Goal: Task Accomplishment & Management: Use online tool/utility

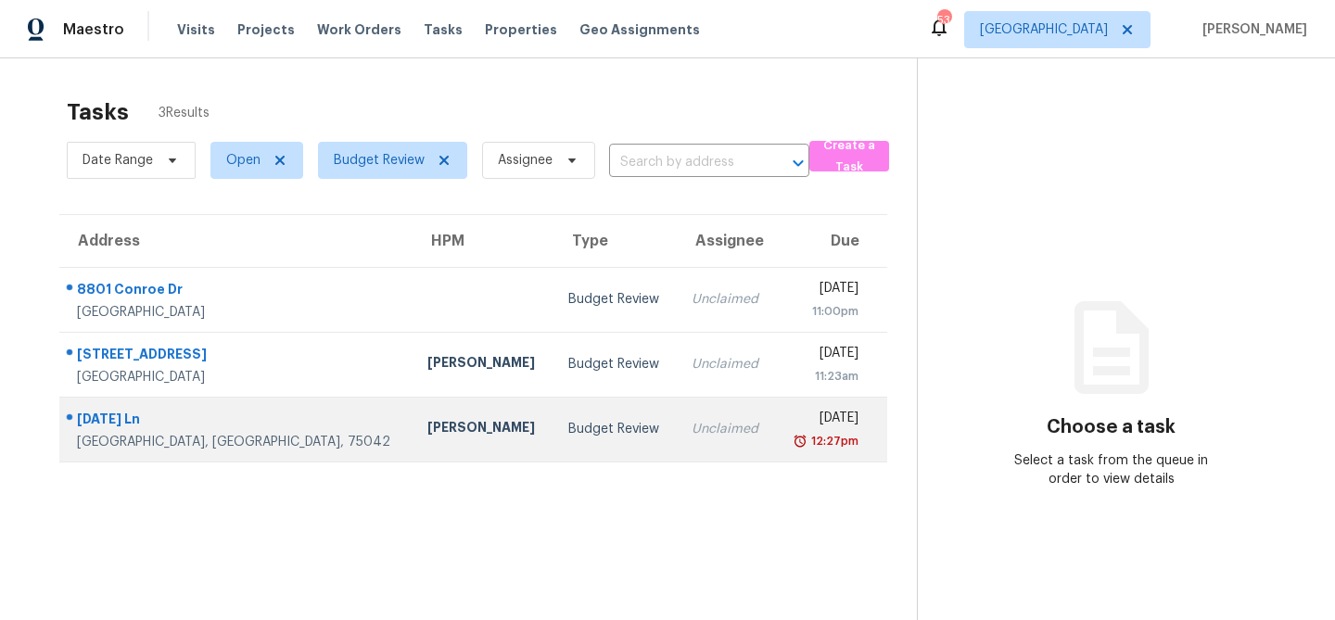
click at [444, 432] on td "[PERSON_NAME]" at bounding box center [483, 429] width 140 height 65
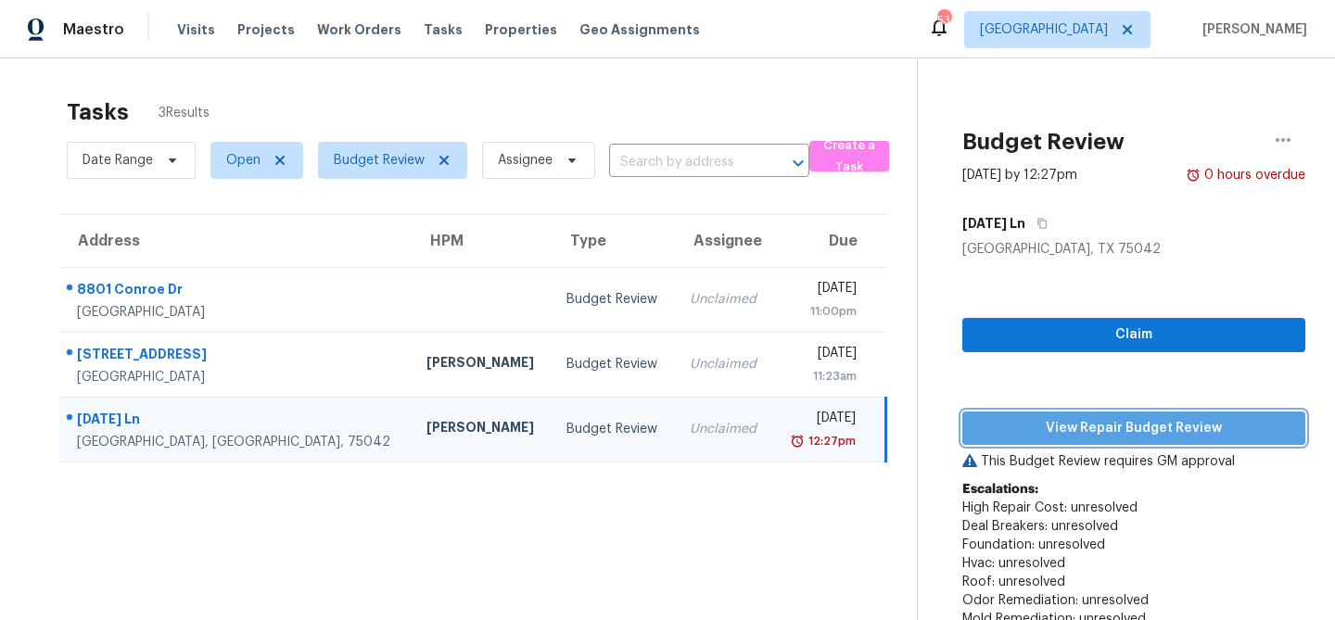
click at [1022, 426] on span "View Repair Budget Review" at bounding box center [1133, 428] width 313 height 23
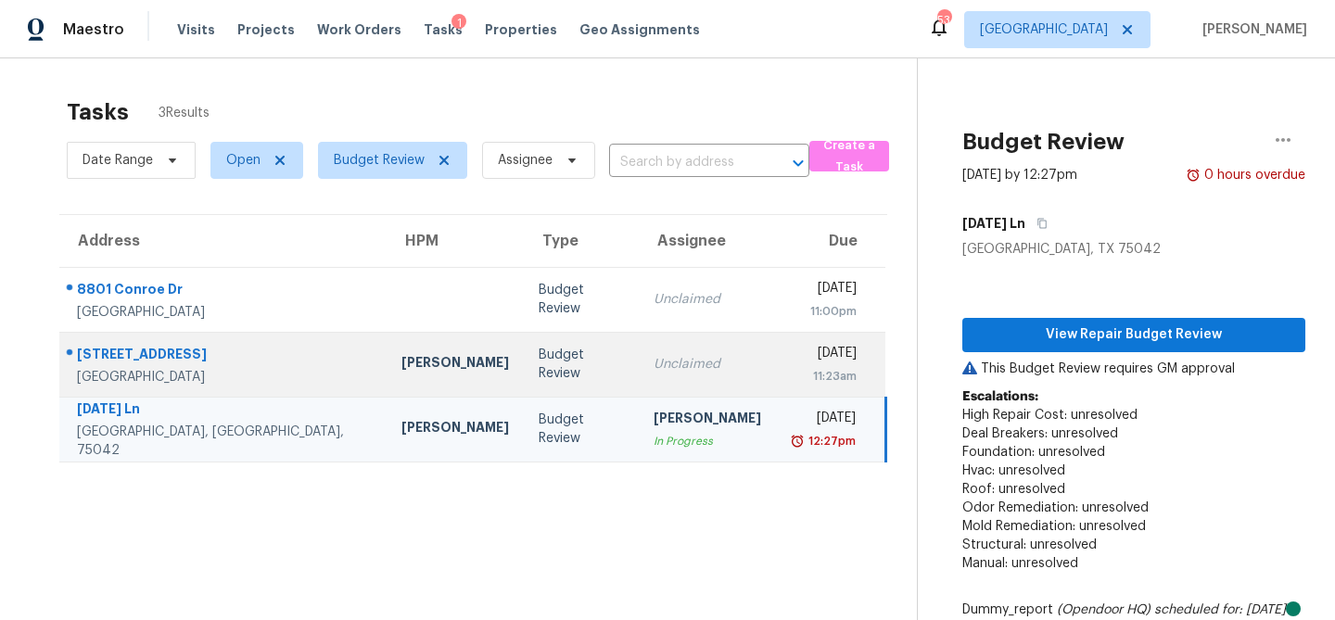
click at [639, 375] on td "Unclaimed" at bounding box center [707, 364] width 137 height 65
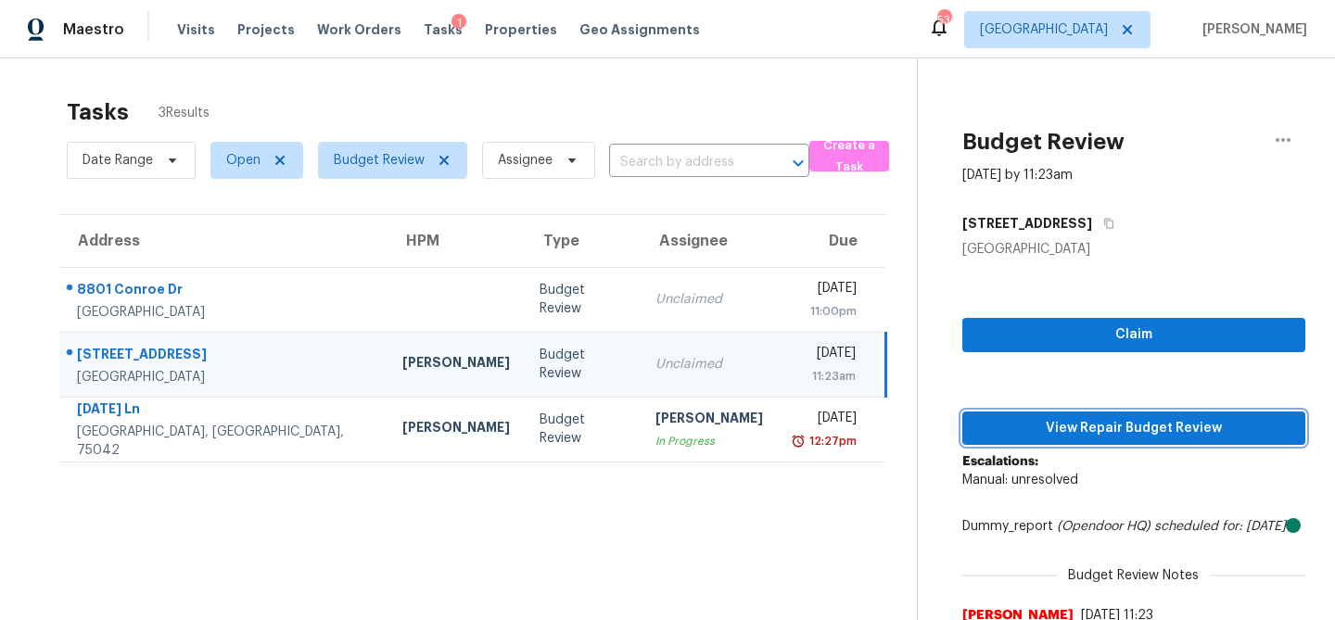
click at [1006, 427] on span "View Repair Budget Review" at bounding box center [1133, 428] width 313 height 23
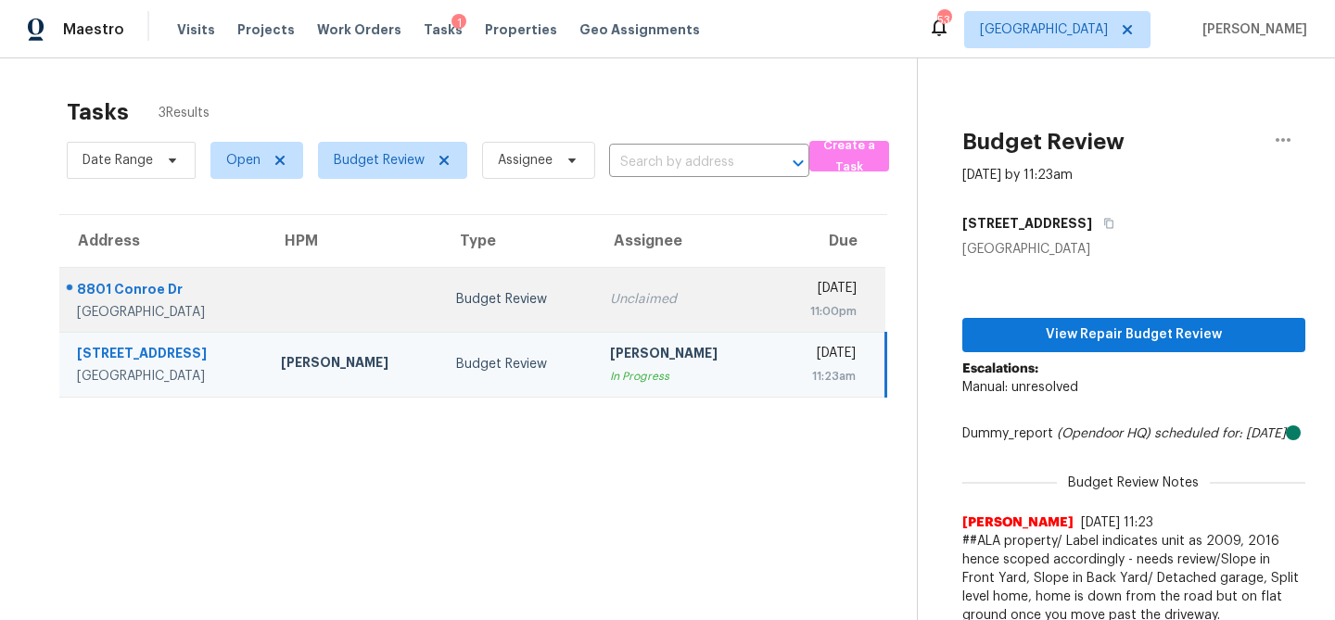
click at [608, 283] on td "Unclaimed" at bounding box center [682, 299] width 175 height 65
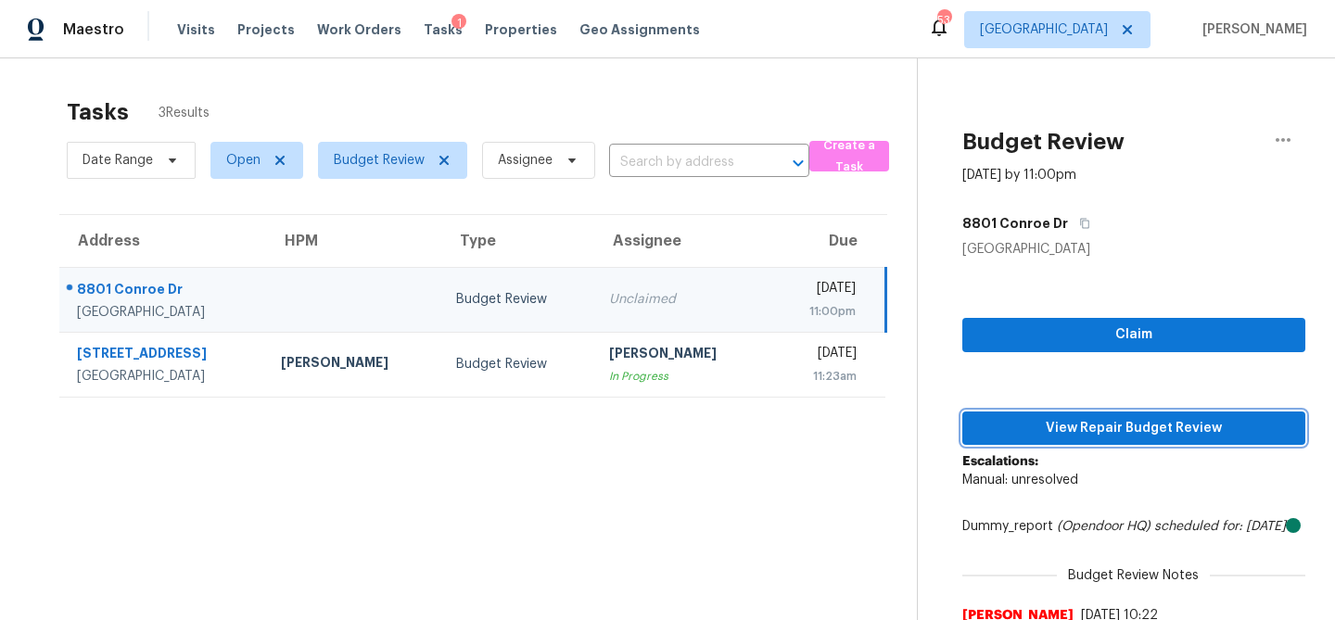
click at [1045, 426] on span "View Repair Budget Review" at bounding box center [1133, 428] width 313 height 23
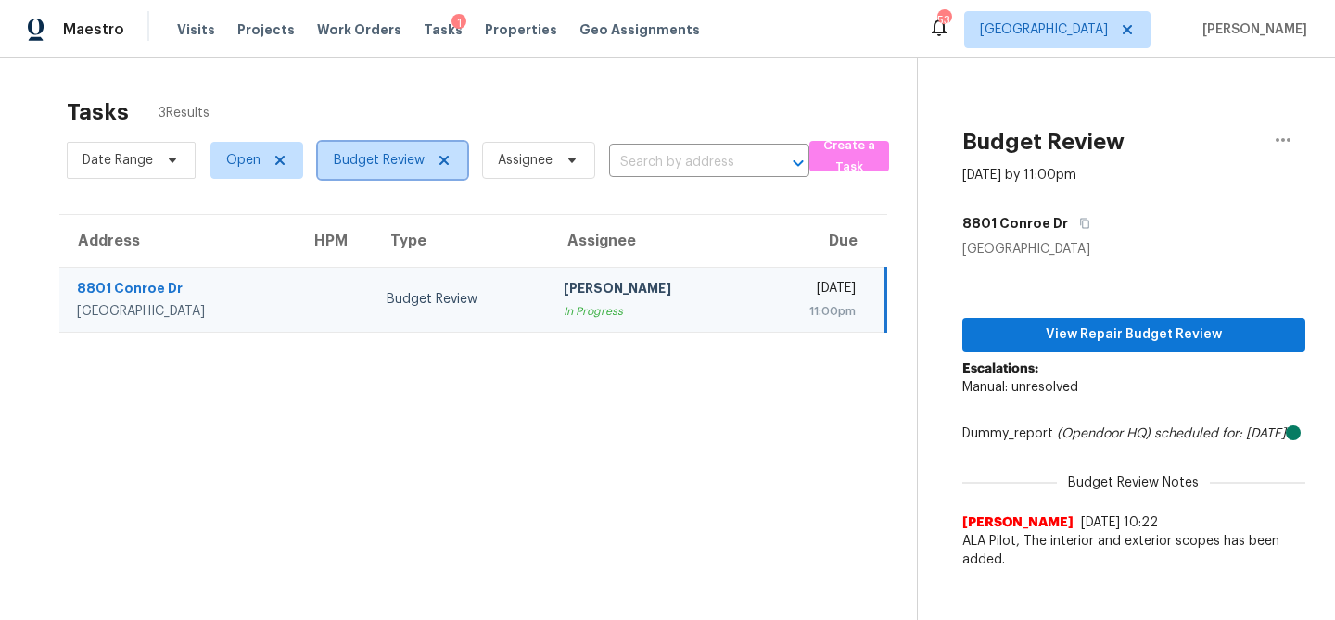
click at [367, 151] on span "Budget Review" at bounding box center [379, 160] width 91 height 19
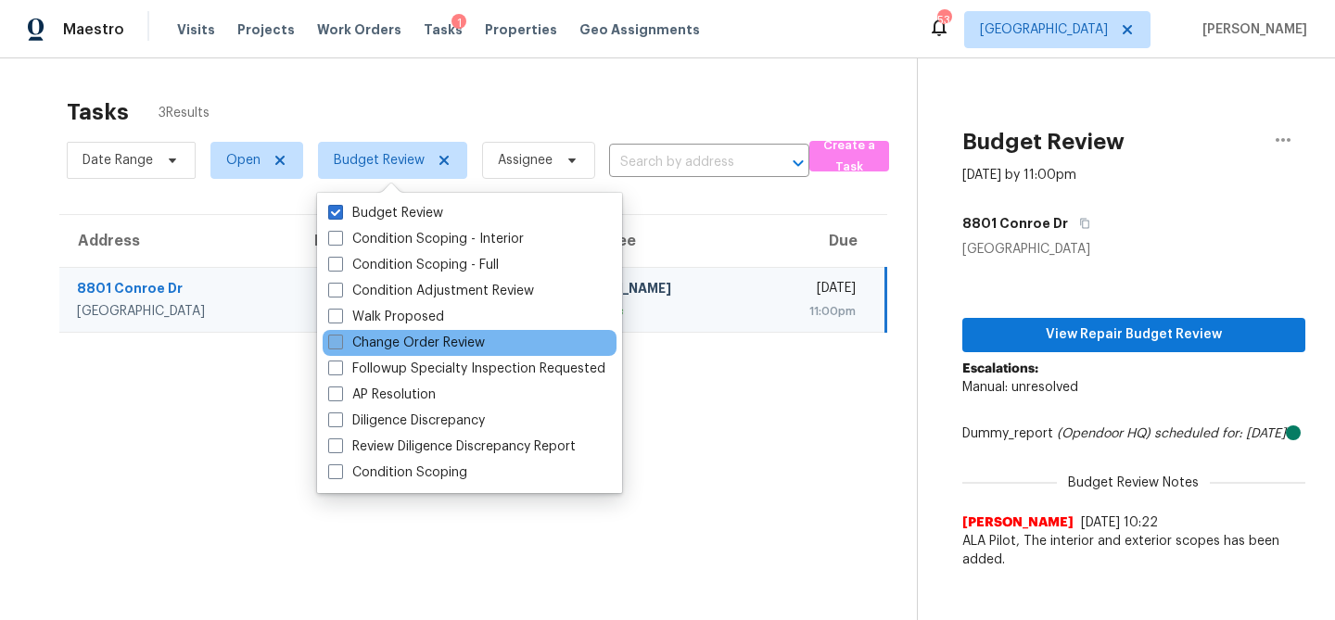
click at [370, 338] on label "Change Order Review" at bounding box center [406, 343] width 157 height 19
click at [340, 338] on input "Change Order Review" at bounding box center [334, 340] width 12 height 12
checkbox input "true"
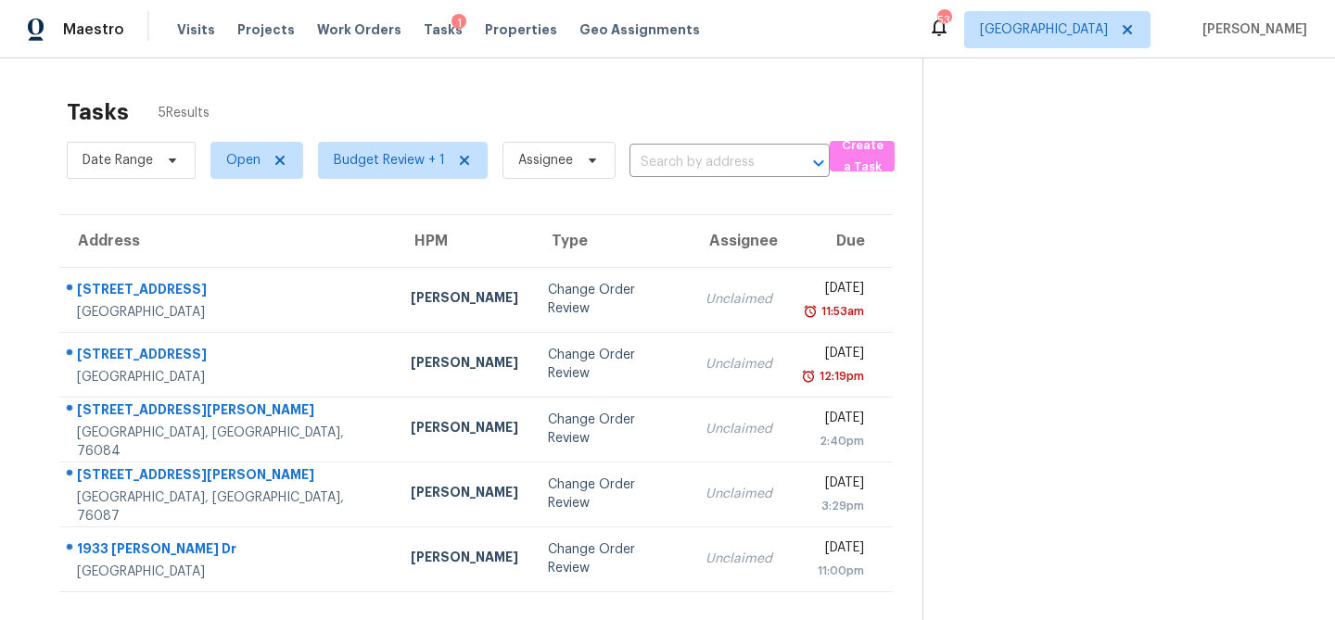
click at [497, 108] on div "Tasks 5 Results" at bounding box center [495, 112] width 856 height 48
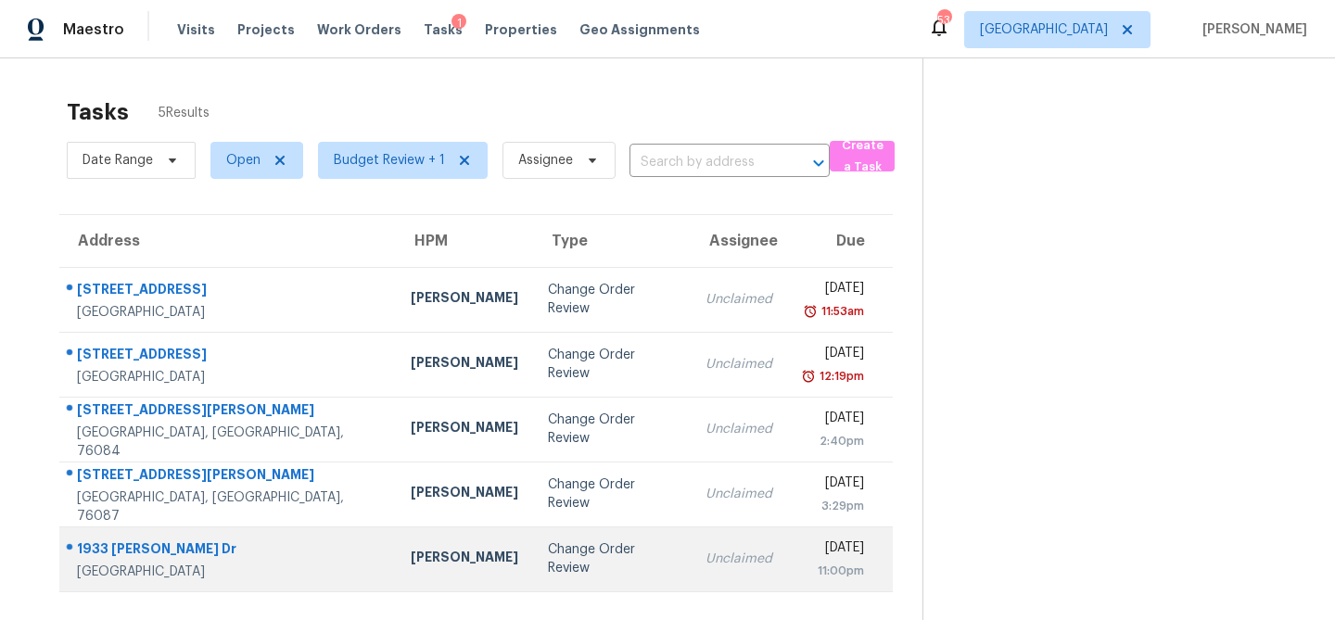
click at [396, 572] on td "[PERSON_NAME]" at bounding box center [464, 559] width 137 height 65
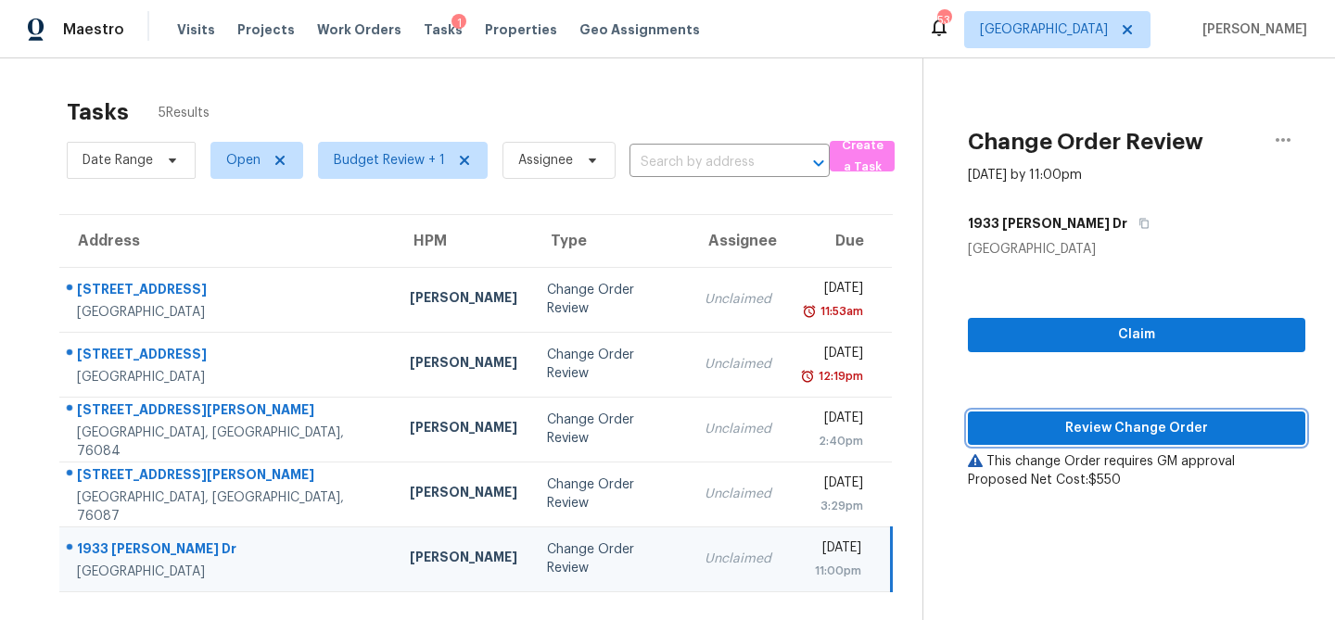
click at [1029, 430] on span "Review Change Order" at bounding box center [1137, 428] width 308 height 23
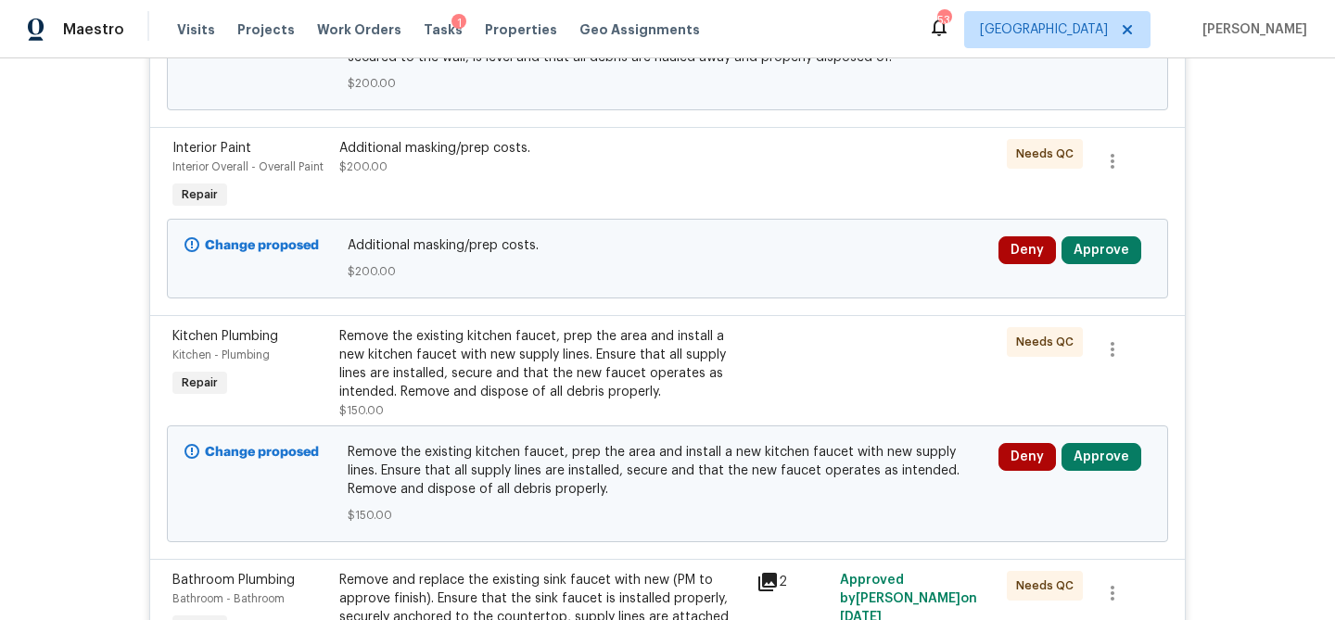
scroll to position [584, 0]
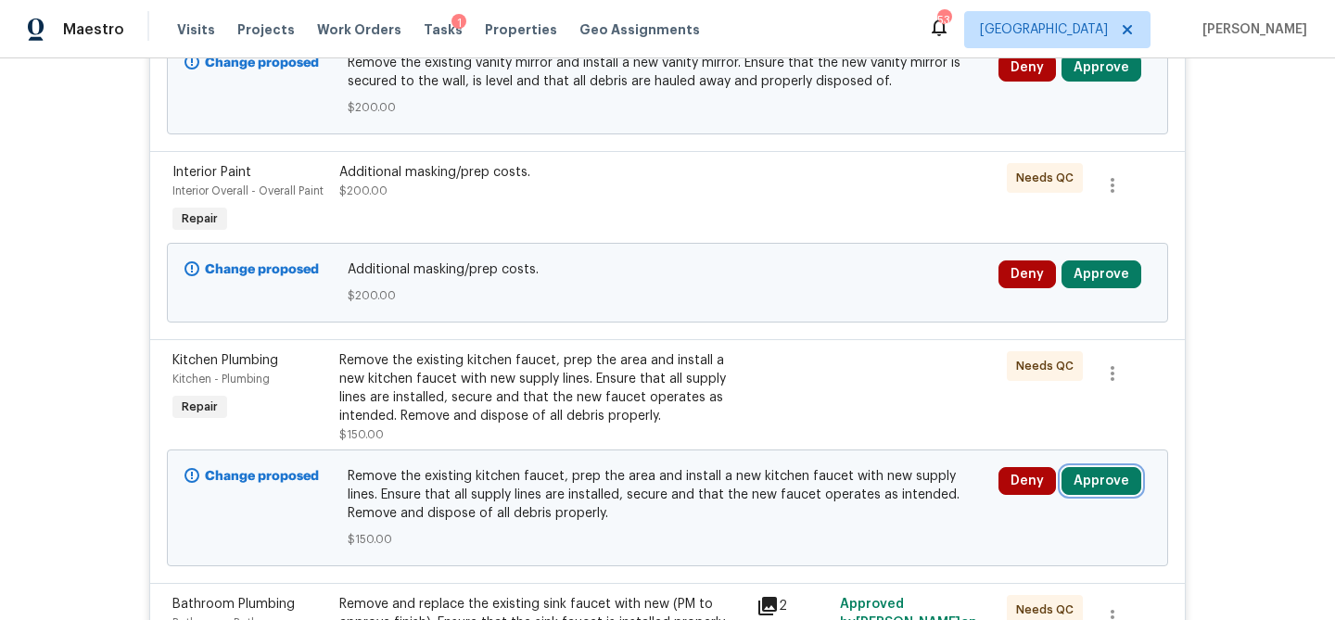
click at [1095, 481] on button "Approve" at bounding box center [1102, 481] width 80 height 28
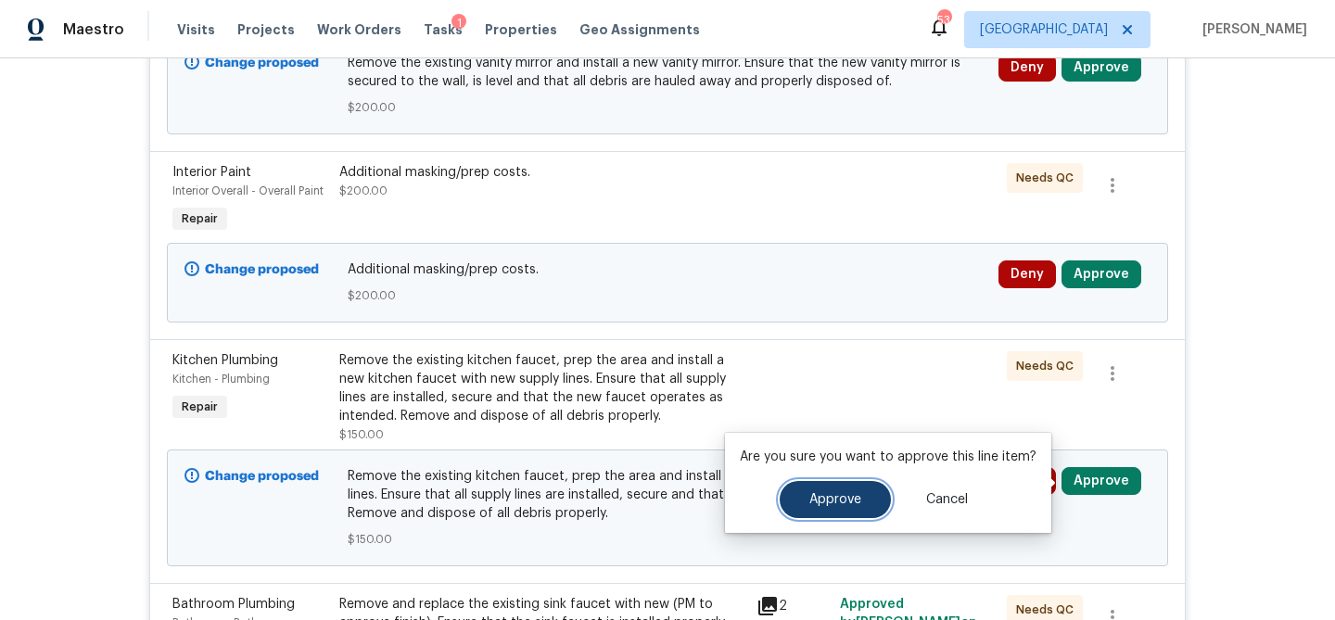
click at [862, 487] on button "Approve" at bounding box center [835, 499] width 111 height 37
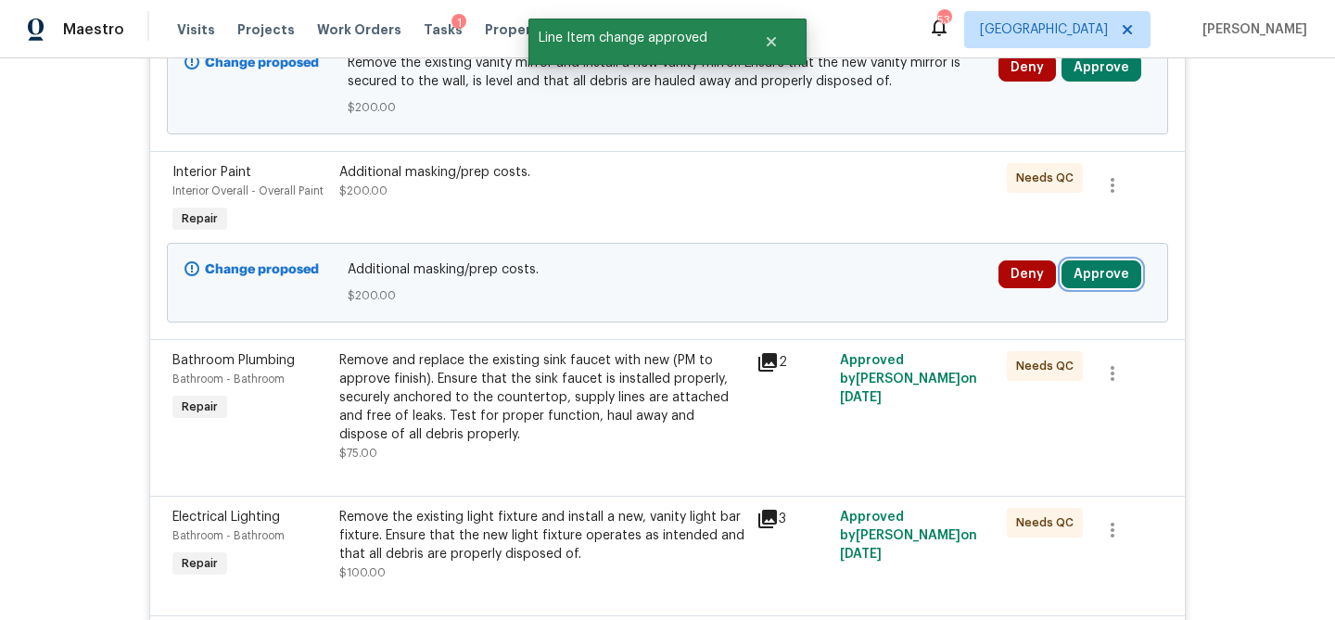
click at [1107, 281] on button "Approve" at bounding box center [1102, 275] width 80 height 28
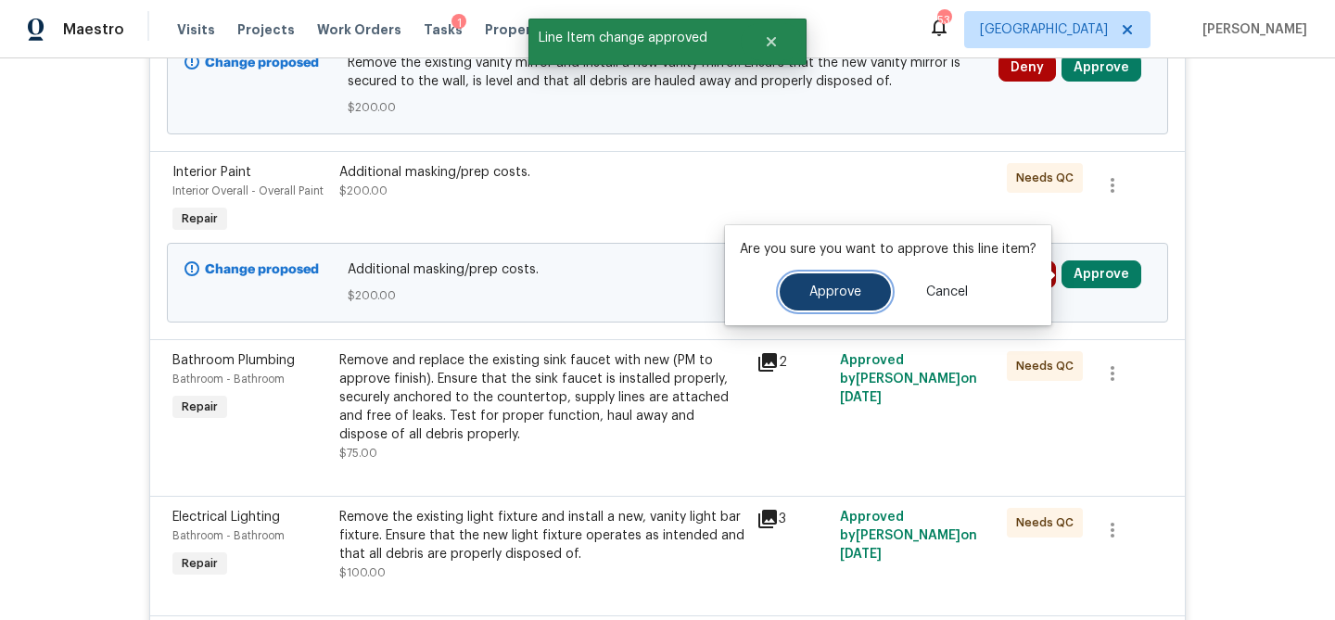
click at [828, 300] on button "Approve" at bounding box center [835, 292] width 111 height 37
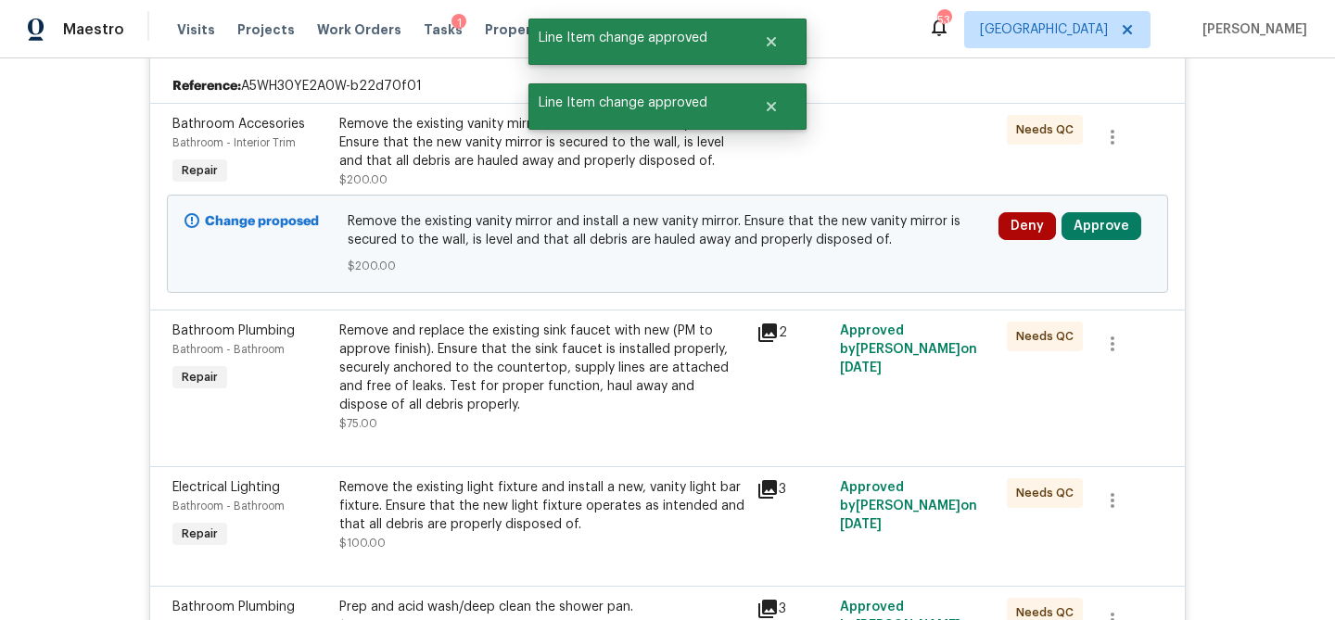
scroll to position [416, 0]
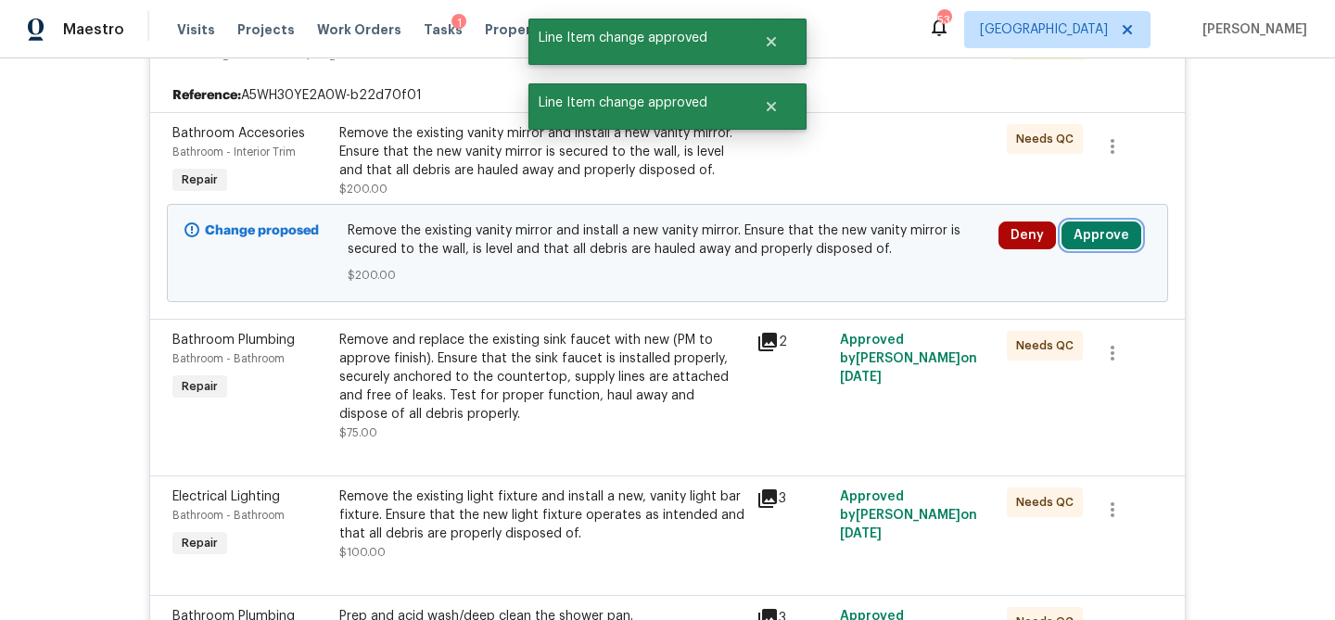
click at [1094, 230] on button "Approve" at bounding box center [1102, 236] width 80 height 28
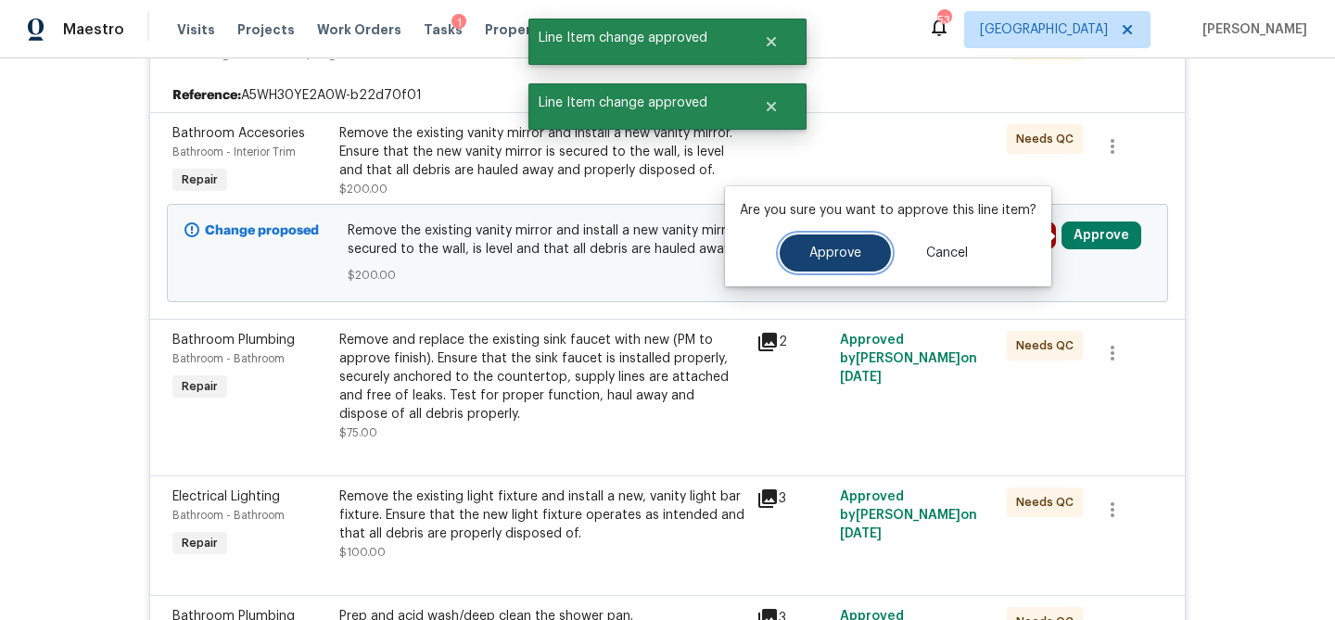
click at [846, 247] on span "Approve" at bounding box center [835, 254] width 52 height 14
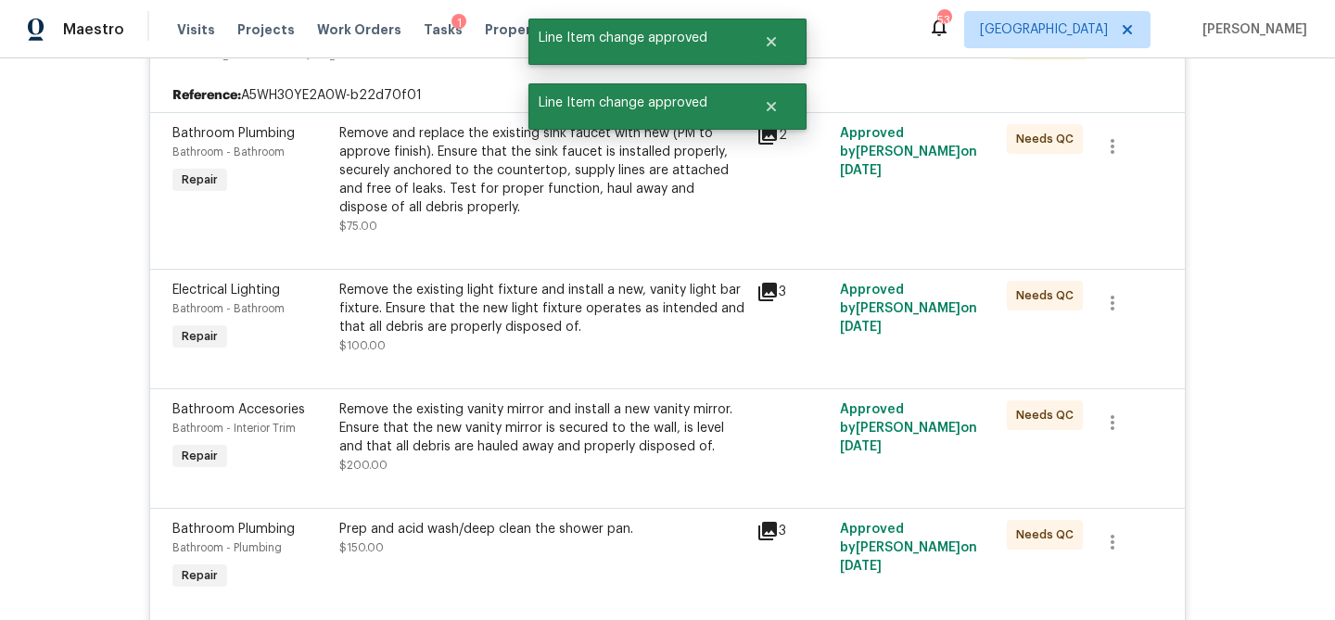
scroll to position [0, 0]
